Goal: Transaction & Acquisition: Purchase product/service

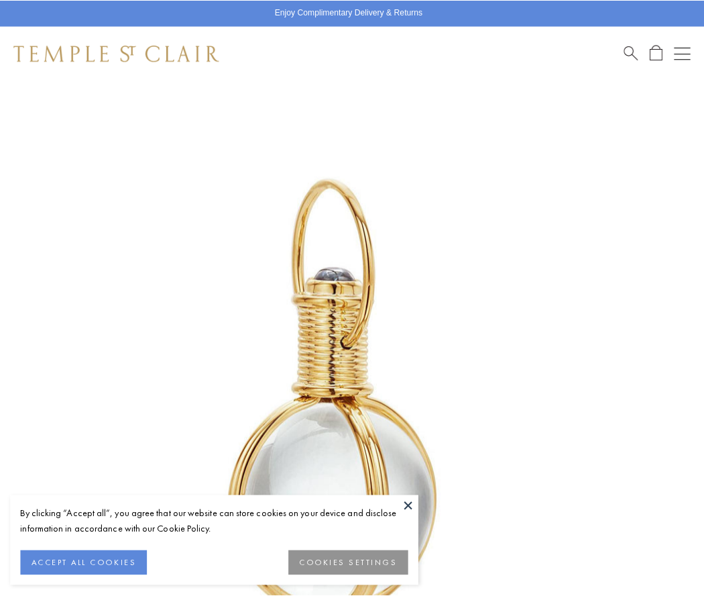
scroll to position [348, 0]
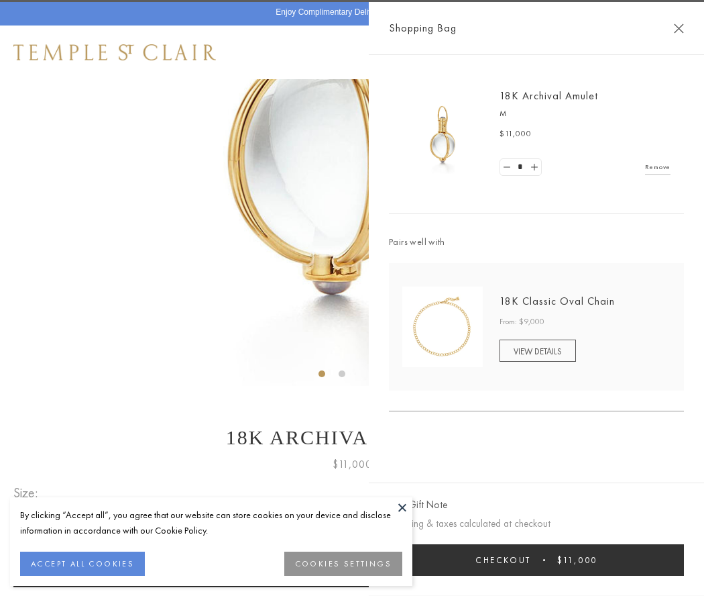
click at [537, 560] on button "Checkout $11,000" at bounding box center [536, 560] width 295 height 32
